Goal: Book appointment/travel/reservation

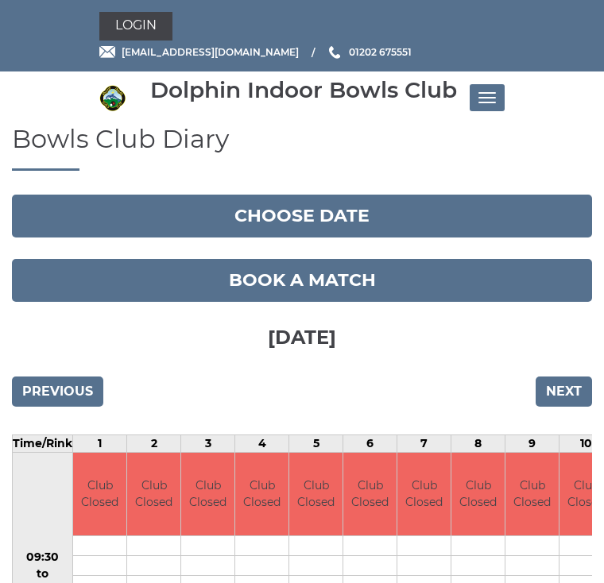
click at [567, 394] on input "Next" at bounding box center [564, 392] width 56 height 30
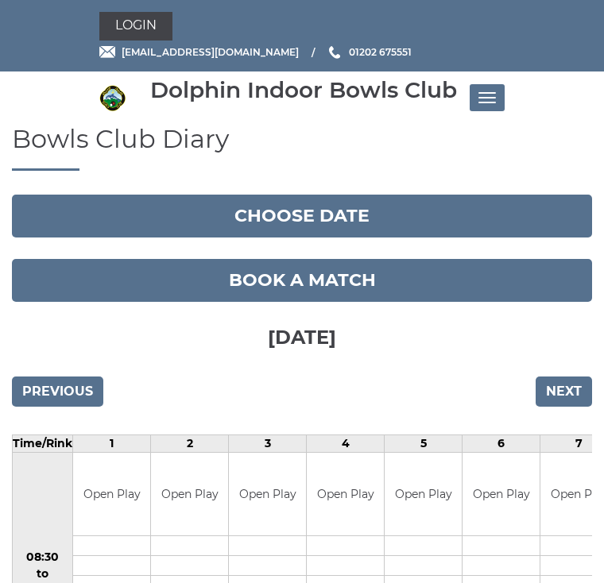
click at [324, 284] on link "Book a match" at bounding box center [302, 280] width 580 height 43
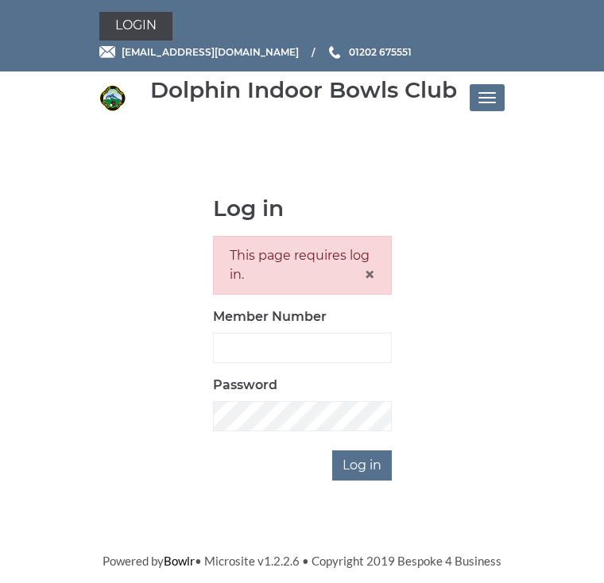
scroll to position [191, 0]
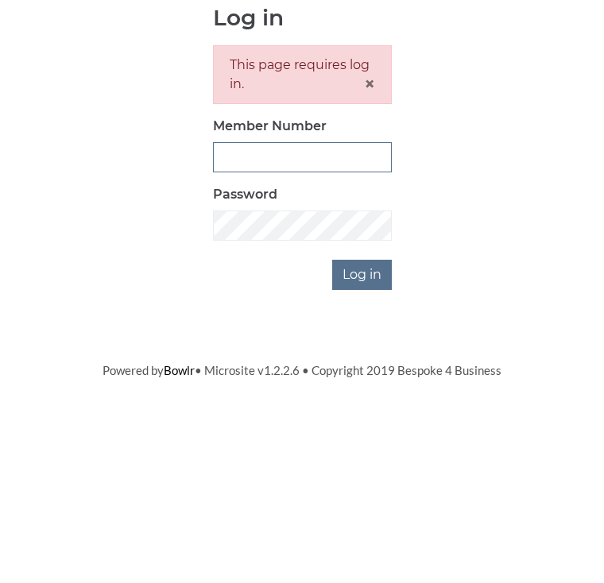
type input "2923"
click at [362, 451] on input "Log in" at bounding box center [362, 466] width 60 height 30
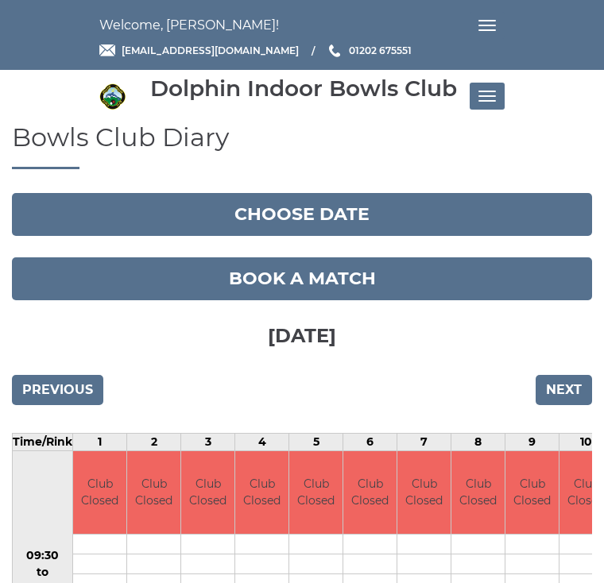
click at [574, 397] on input "Next" at bounding box center [564, 390] width 56 height 30
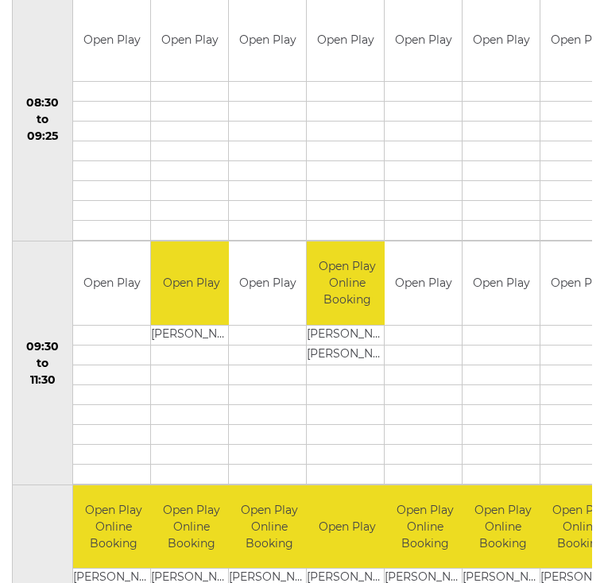
scroll to position [459, 0]
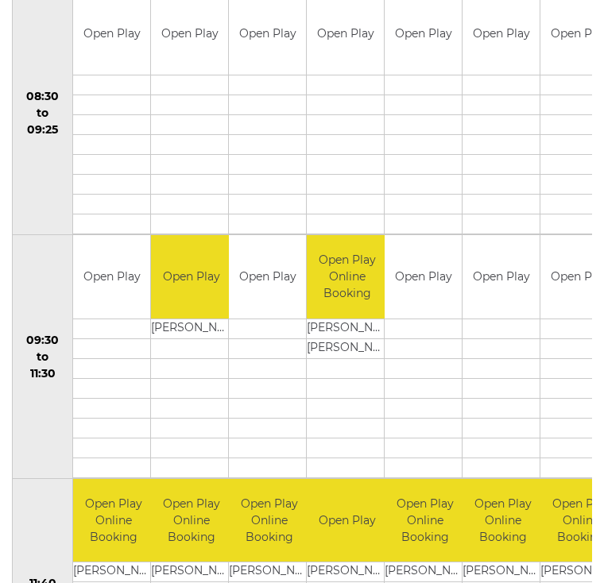
click at [474, 384] on td at bounding box center [500, 388] width 77 height 20
click at [475, 397] on td at bounding box center [500, 388] width 77 height 20
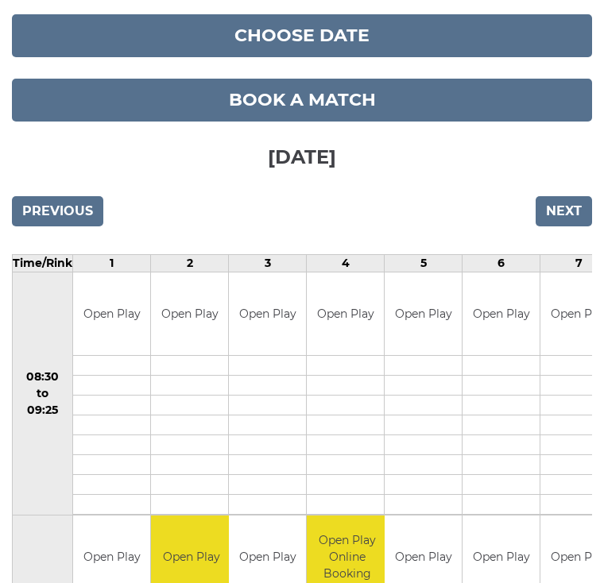
scroll to position [179, 0]
click at [319, 101] on link "Book a match" at bounding box center [302, 100] width 580 height 43
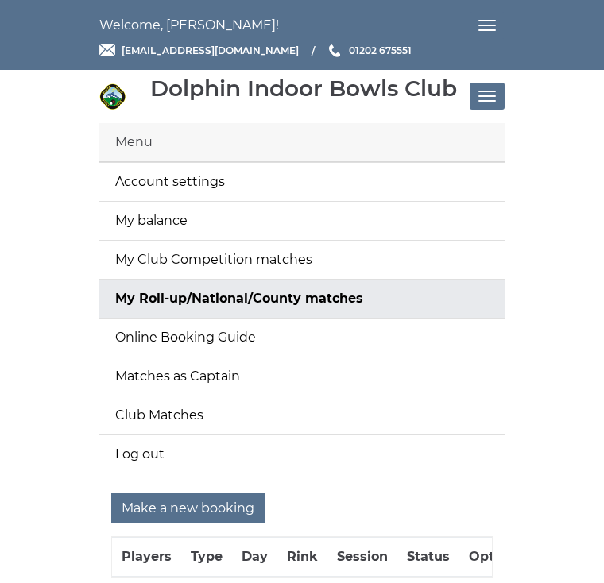
click at [223, 512] on input "Make a new booking" at bounding box center [187, 508] width 153 height 30
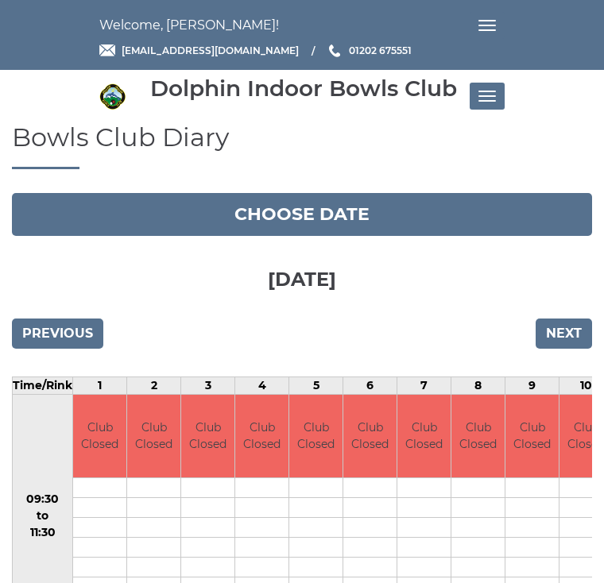
click at [571, 335] on input "Next" at bounding box center [564, 334] width 56 height 30
click at [575, 332] on input "Next" at bounding box center [564, 334] width 56 height 30
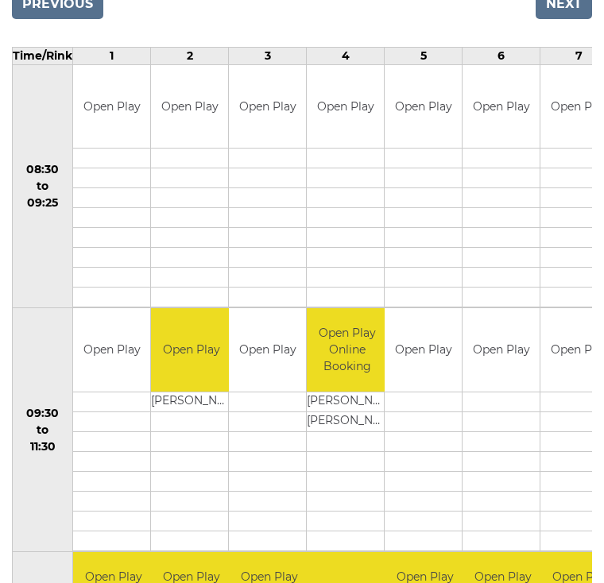
scroll to position [330, 0]
click at [0, 0] on link "Book slot" at bounding box center [0, 0] width 0 height 0
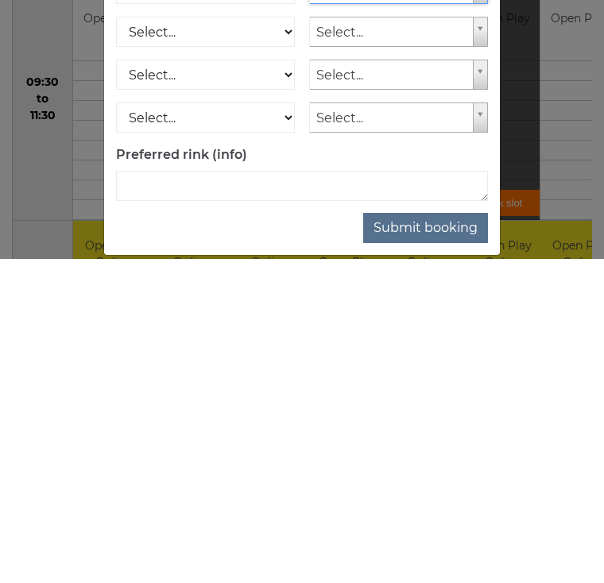
scroll to position [115, 0]
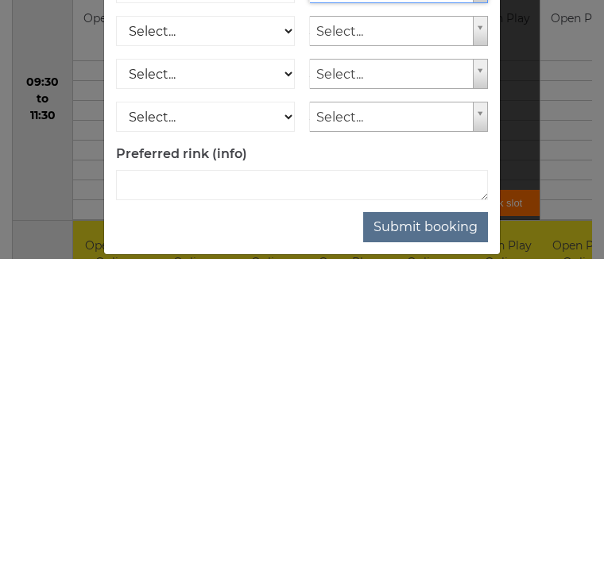
click at [439, 536] on button "Submit booking" at bounding box center [425, 551] width 125 height 30
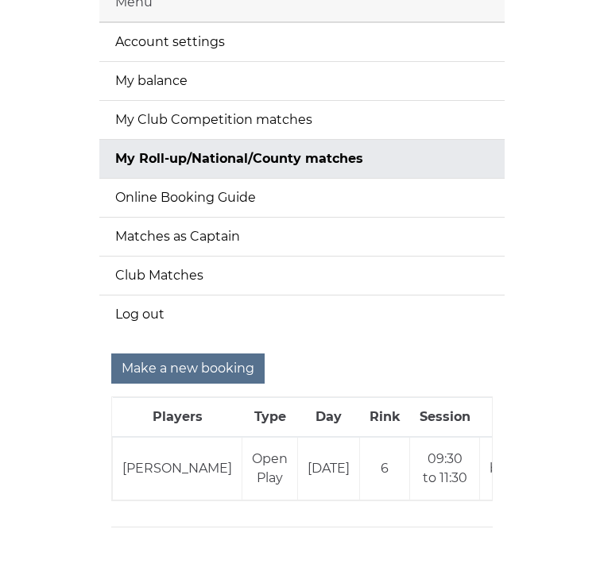
scroll to position [158, 0]
